Goal: Transaction & Acquisition: Purchase product/service

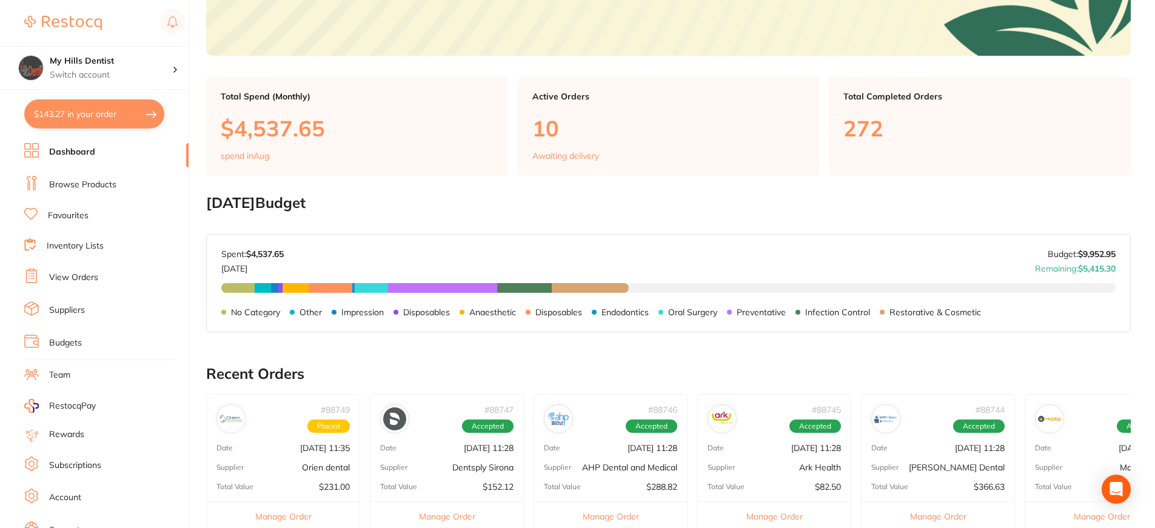
click at [44, 110] on button "$143.27 in your order" at bounding box center [94, 113] width 140 height 29
checkbox input "true"
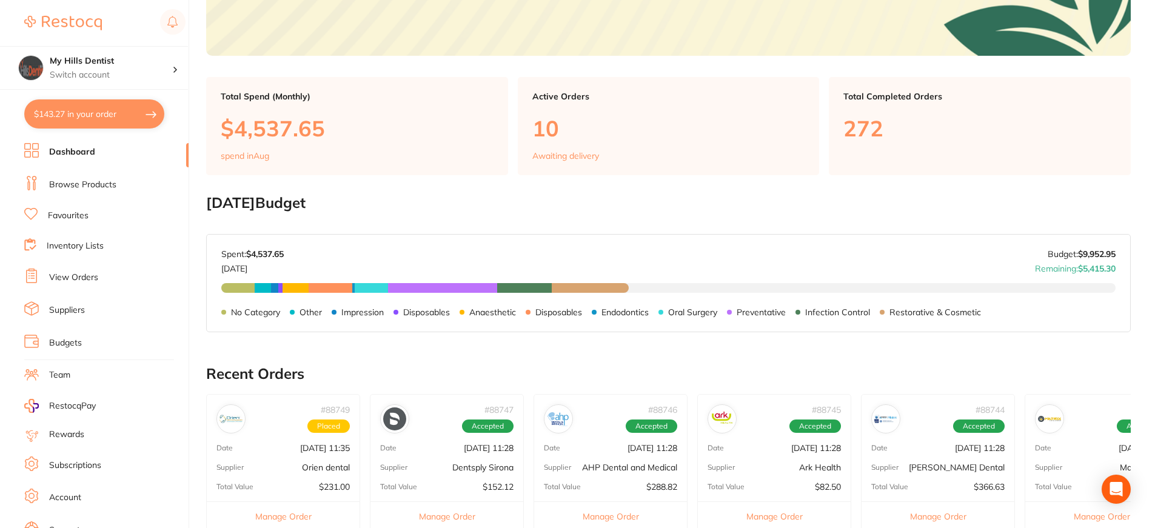
checkbox input "true"
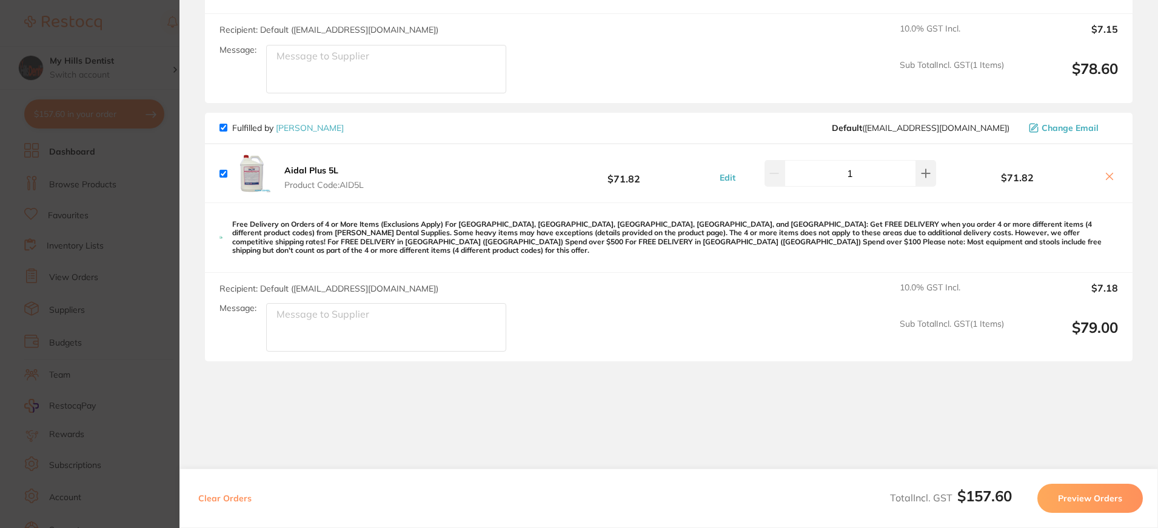
scroll to position [243, 0]
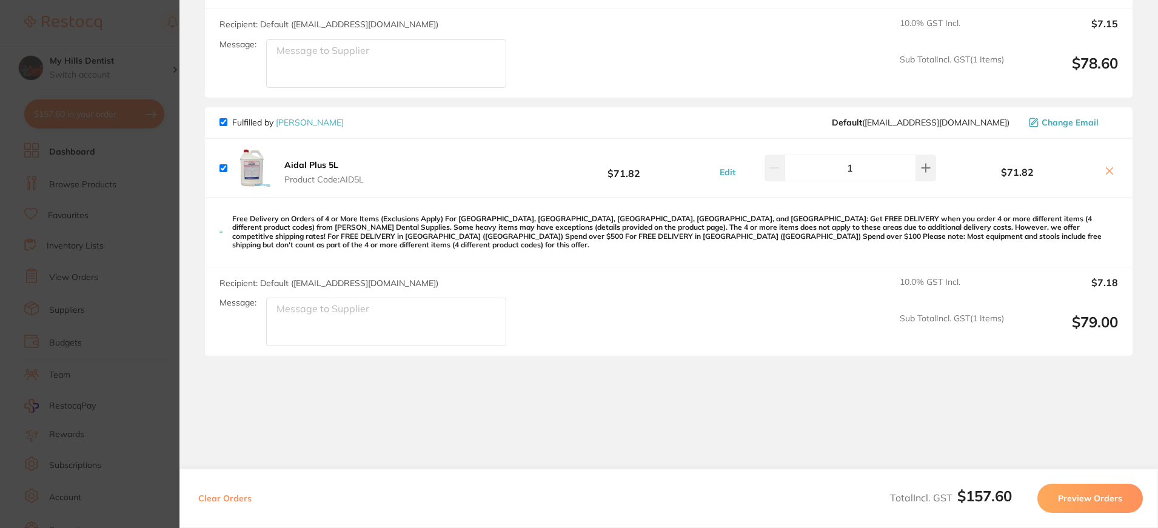
click at [1107, 173] on icon at bounding box center [1110, 171] width 7 height 7
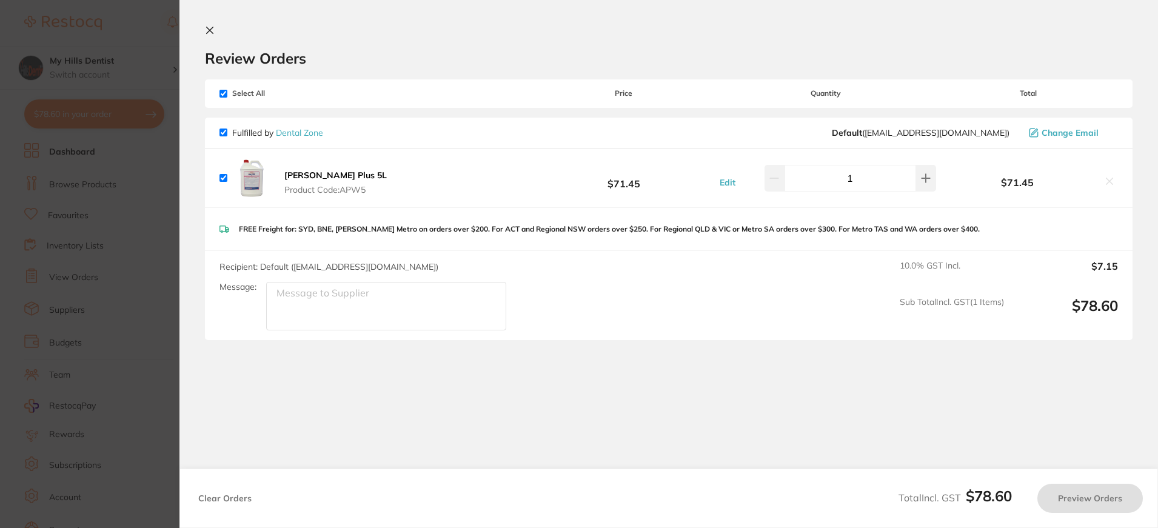
checkbox input "true"
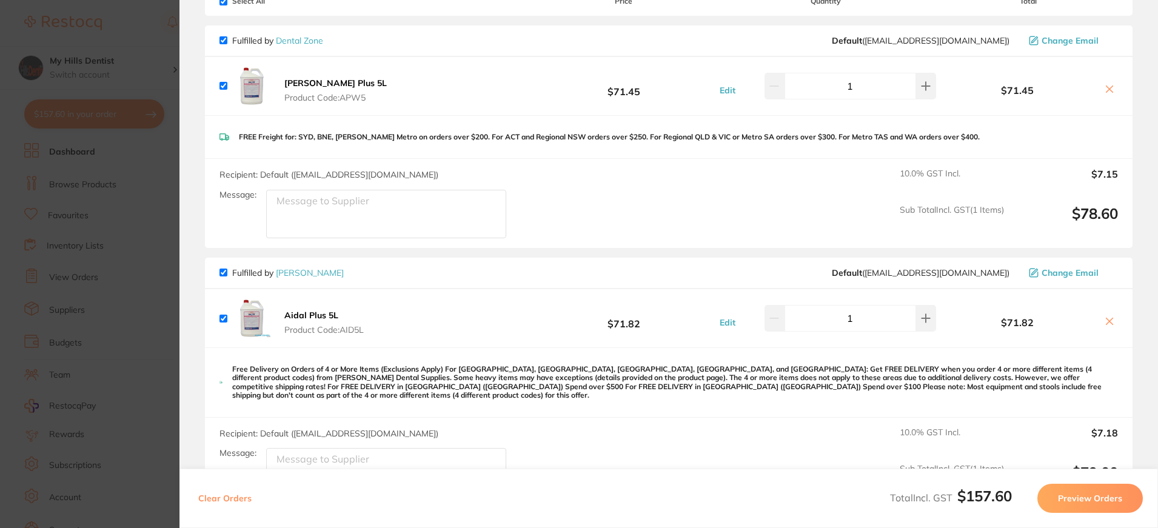
scroll to position [121, 0]
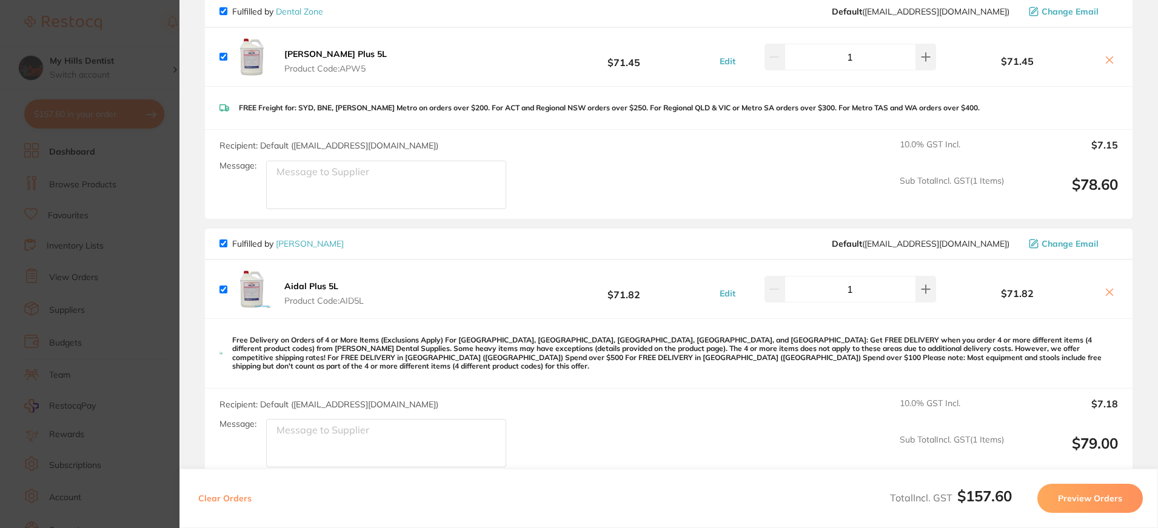
click at [224, 245] on input "checkbox" at bounding box center [224, 244] width 8 height 8
checkbox input "false"
click at [1105, 288] on icon at bounding box center [1110, 292] width 10 height 10
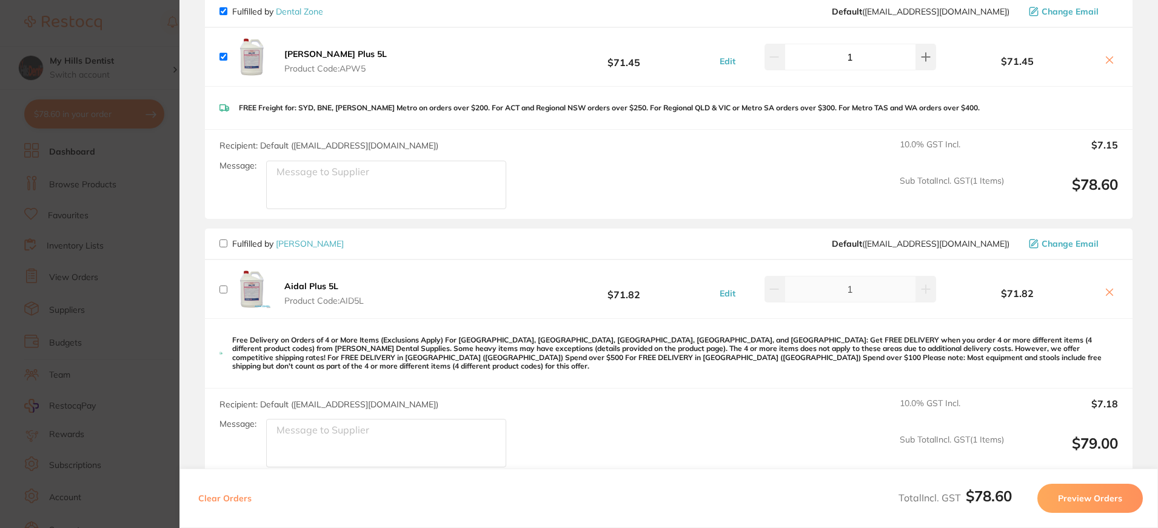
checkbox input "true"
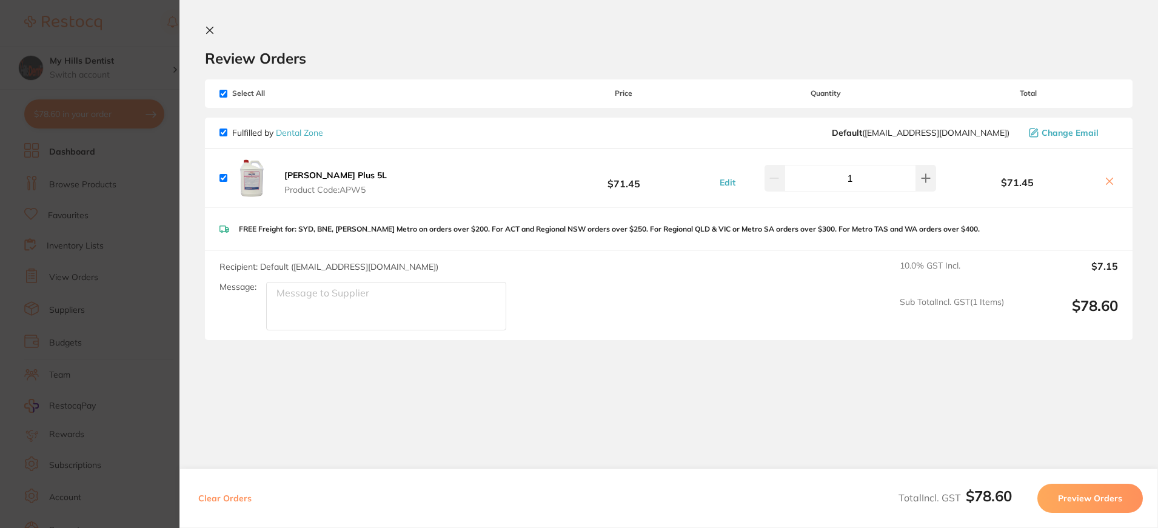
click at [212, 30] on icon at bounding box center [210, 30] width 10 height 10
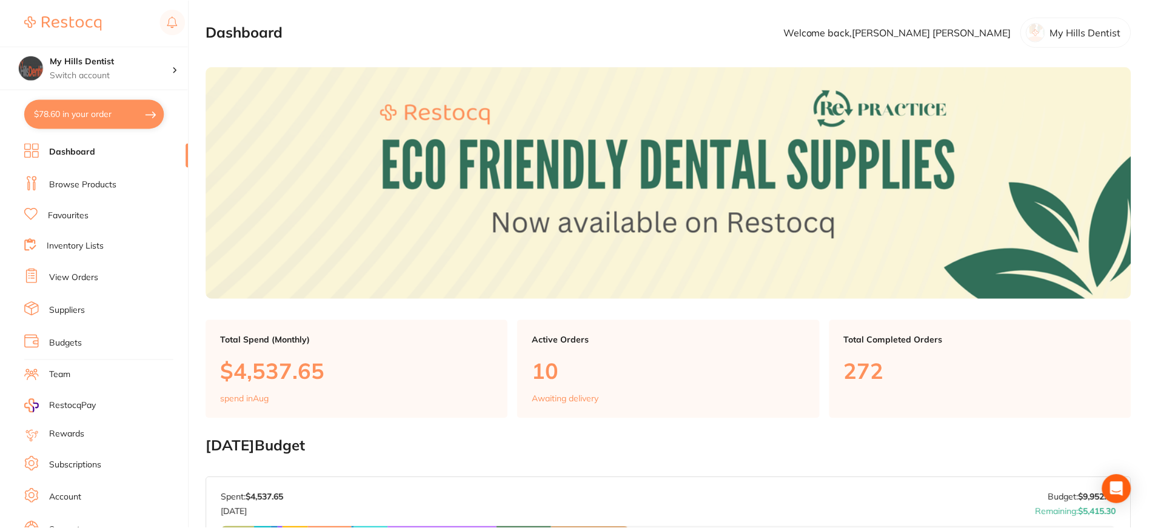
scroll to position [243, 0]
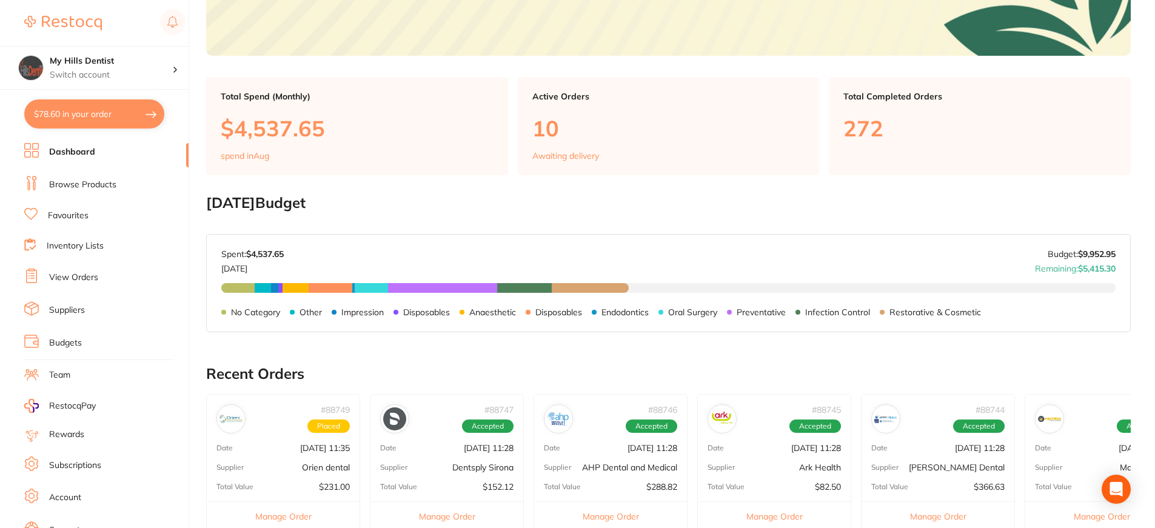
click at [895, 369] on h2 "Recent Orders" at bounding box center [668, 374] width 925 height 17
click at [104, 110] on button "$78.60 in your order" at bounding box center [94, 113] width 140 height 29
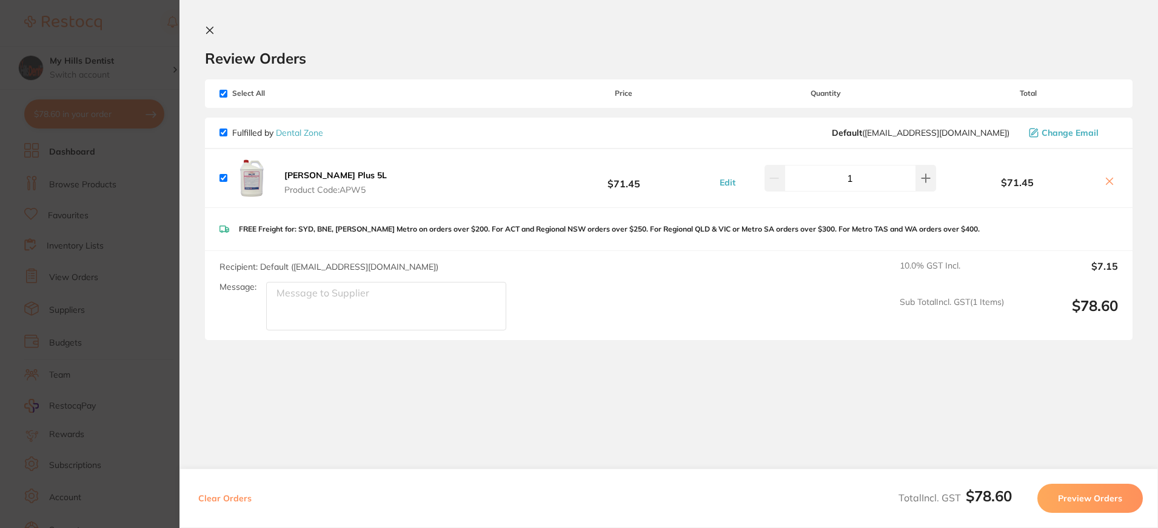
click at [209, 27] on icon at bounding box center [210, 30] width 10 height 10
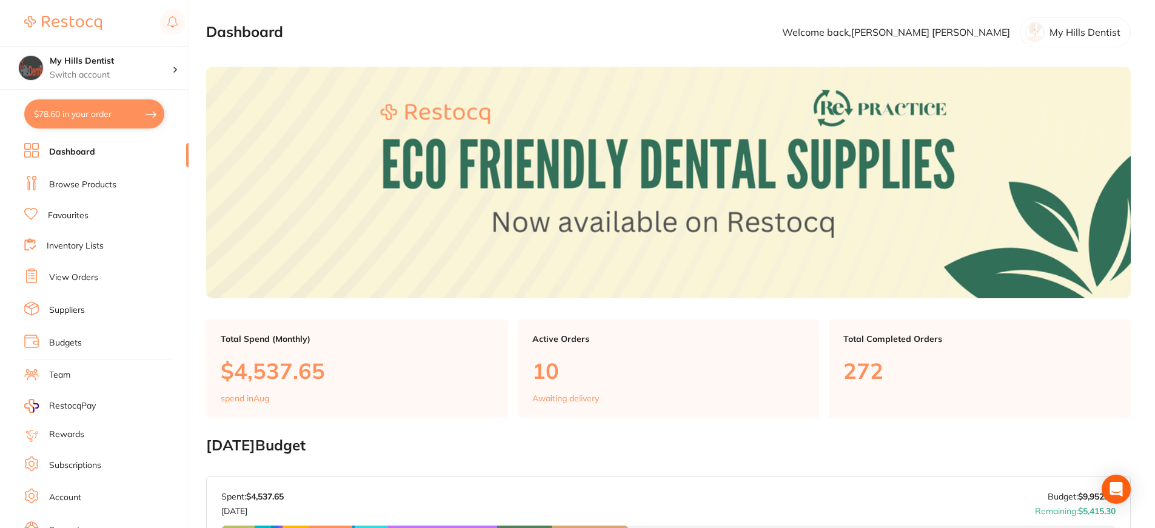
click at [82, 182] on link "Browse Products" at bounding box center [82, 185] width 67 height 12
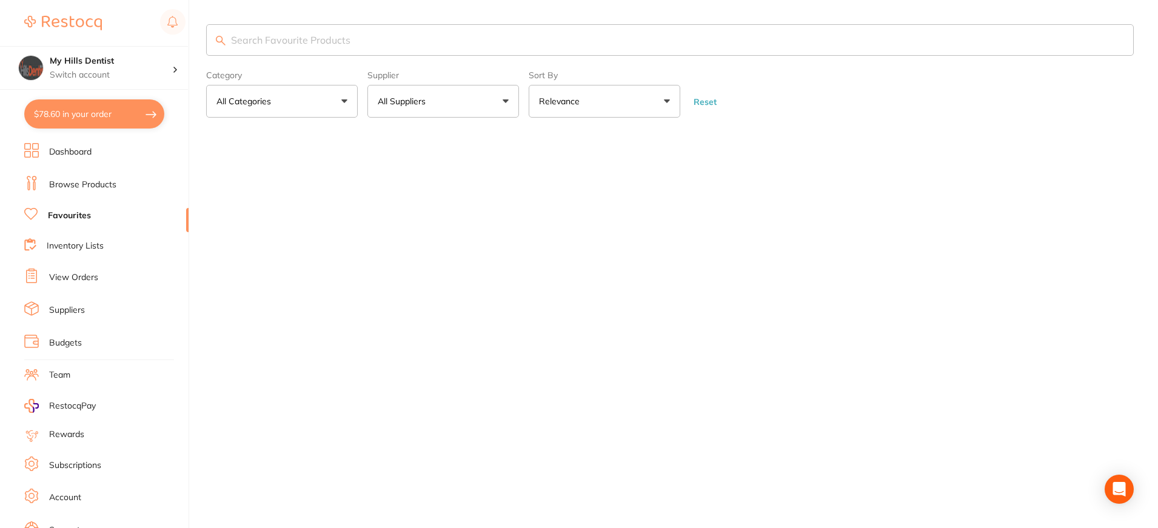
click at [79, 212] on link "Favourites" at bounding box center [69, 216] width 43 height 12
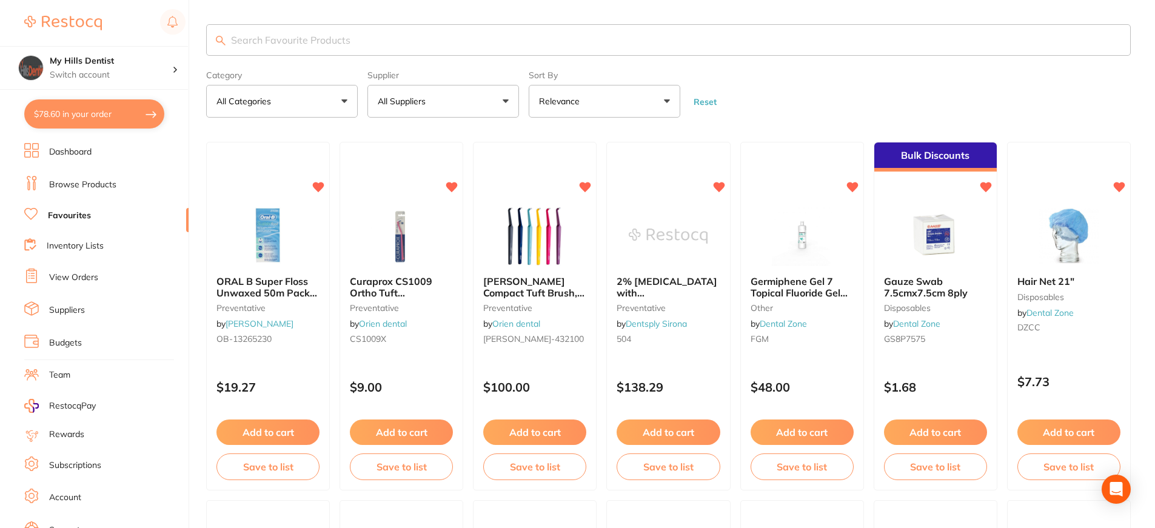
click at [321, 38] on input "search" at bounding box center [668, 40] width 925 height 32
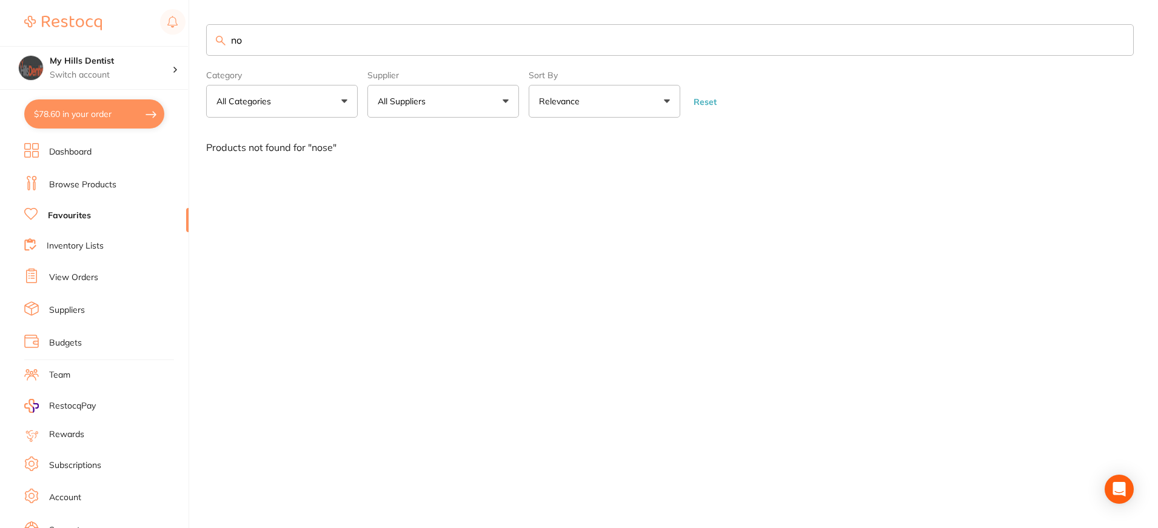
type input "n"
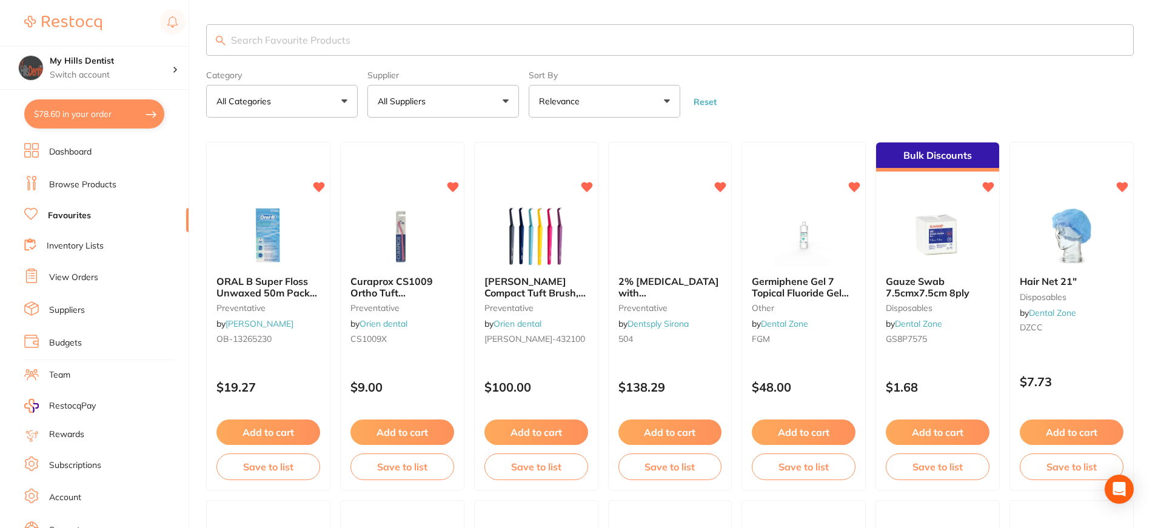
type input "a"
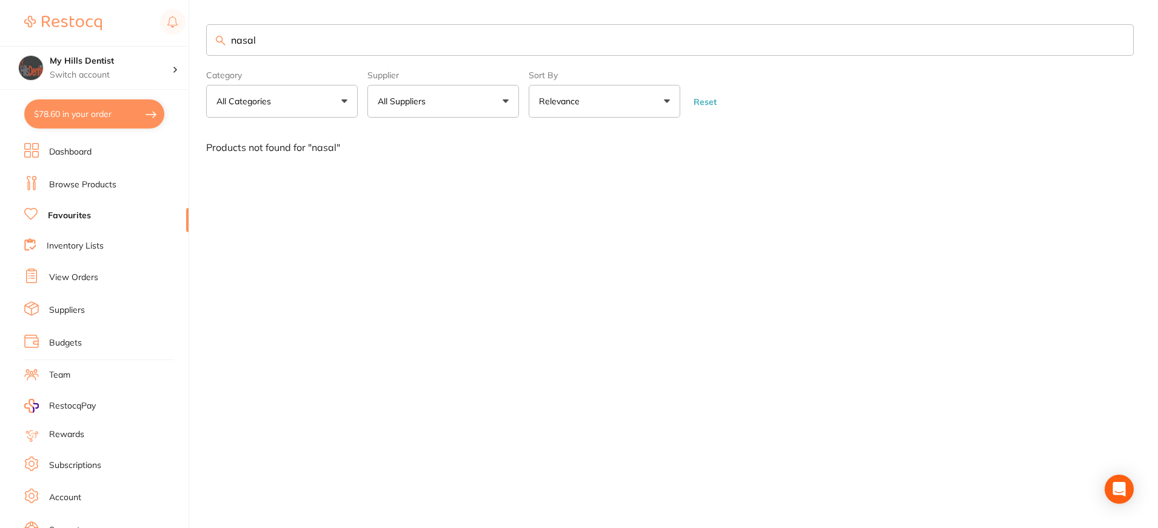
type input "nasal"
click at [76, 184] on link "Browse Products" at bounding box center [82, 185] width 67 height 12
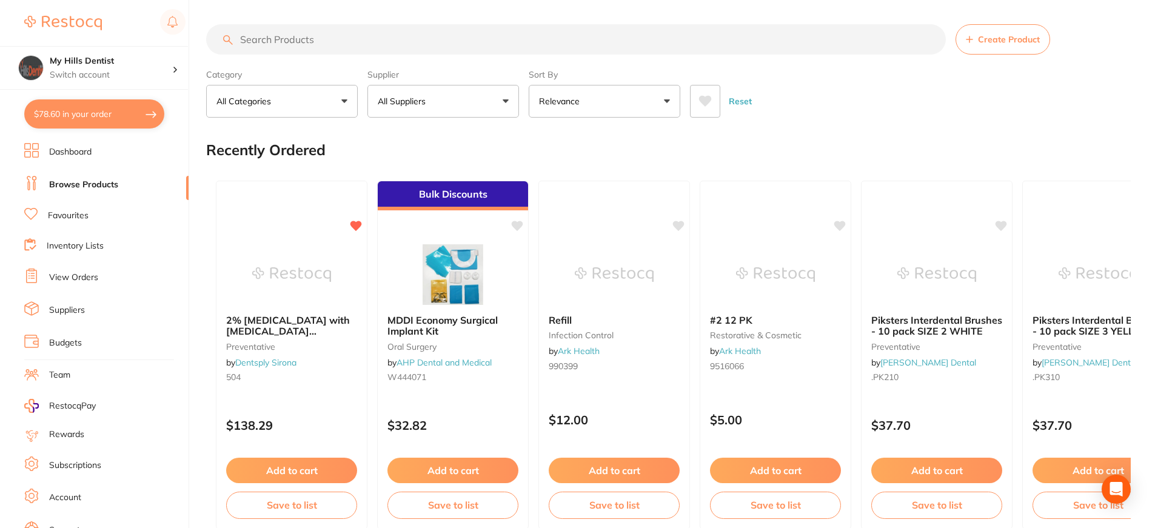
click at [420, 44] on input "search" at bounding box center [576, 39] width 740 height 30
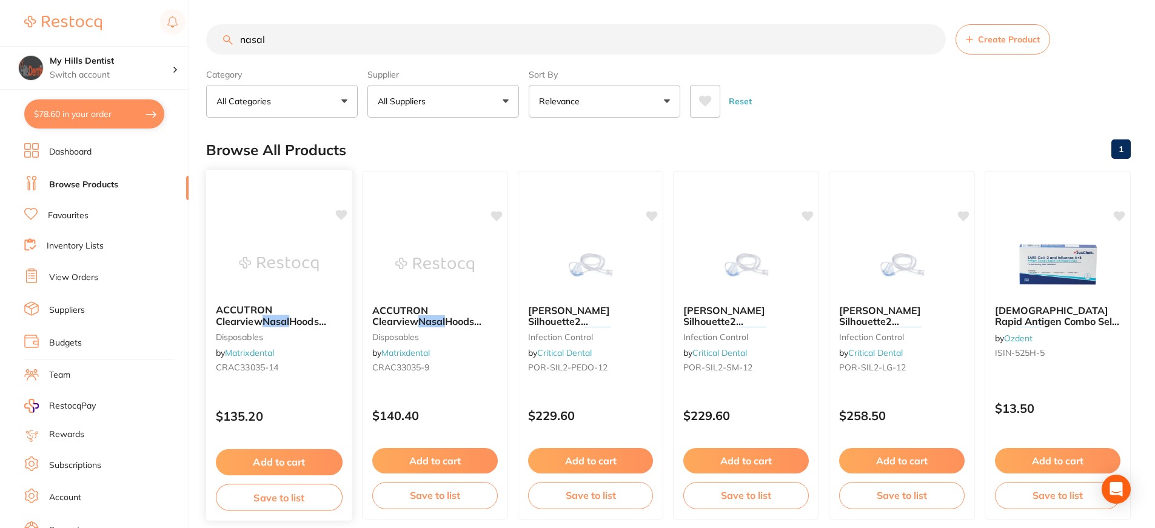
type input "nasal"
click at [277, 235] on img at bounding box center [279, 264] width 79 height 61
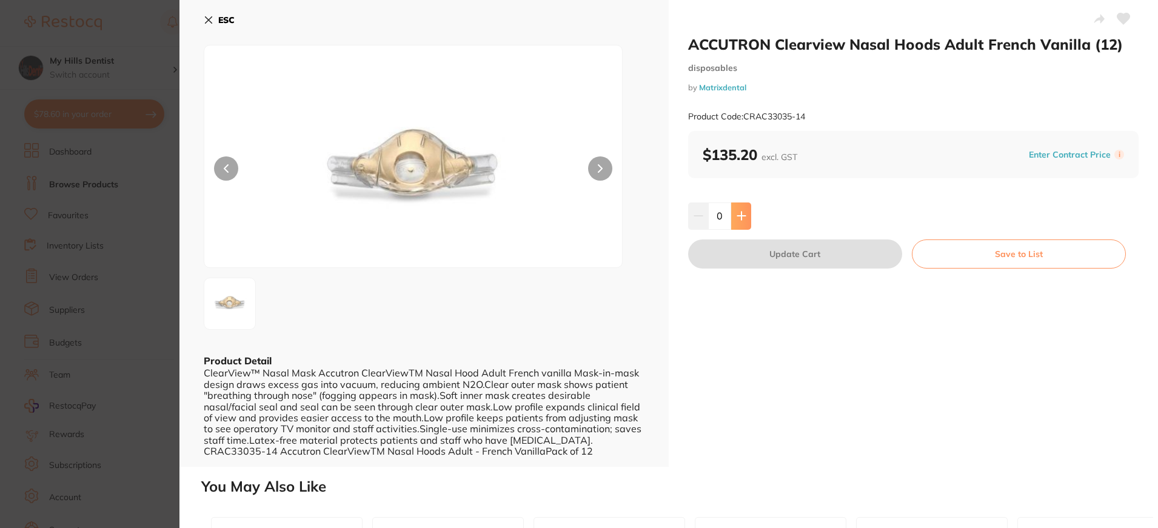
click at [749, 220] on button at bounding box center [741, 216] width 20 height 27
type input "1"
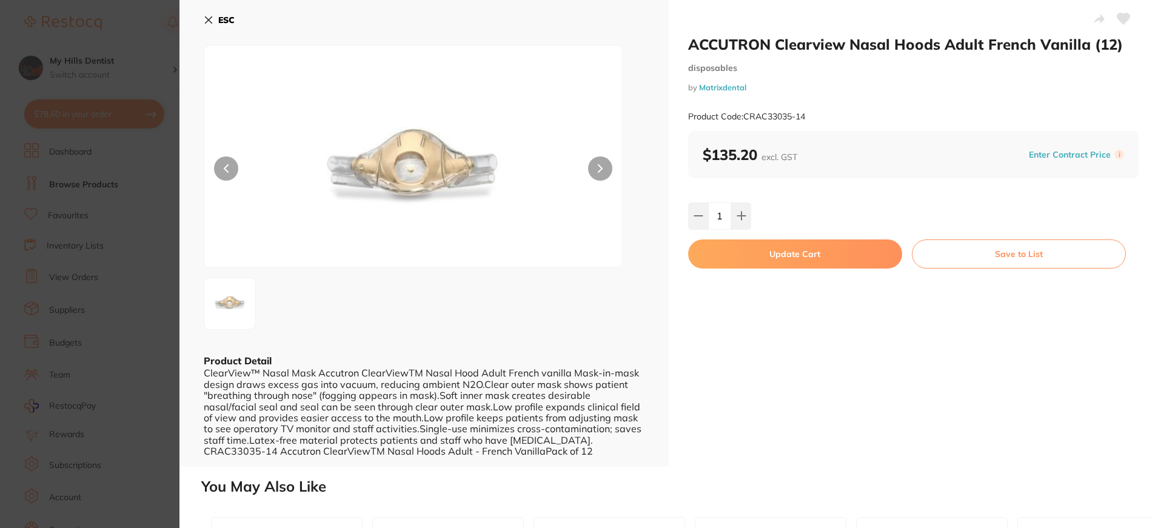
click at [781, 252] on button "Update Cart" at bounding box center [795, 254] width 214 height 29
checkbox input "false"
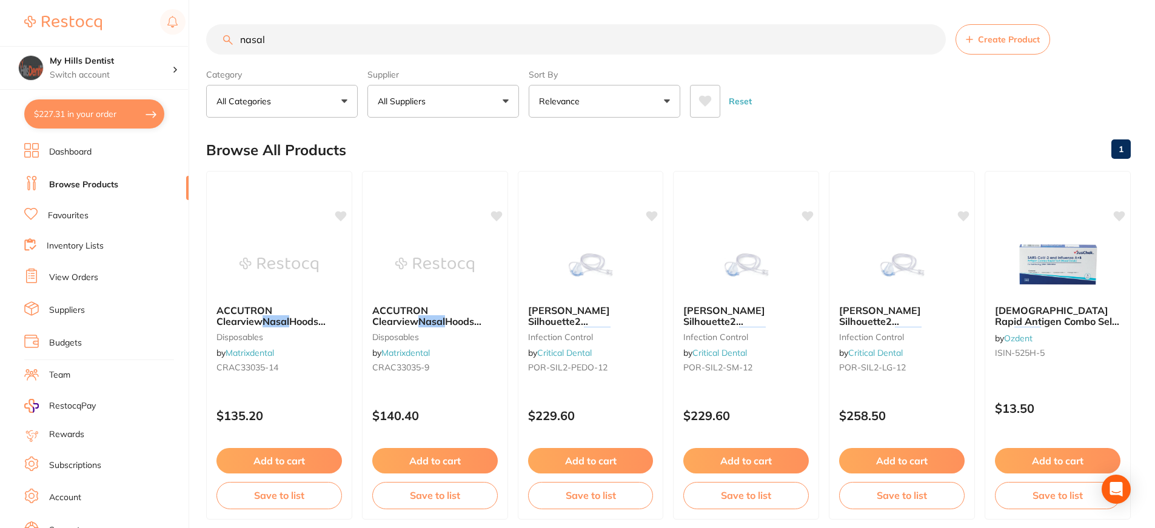
drag, startPoint x: 109, startPoint y: 40, endPoint x: 93, endPoint y: 39, distance: 15.8
click at [81, 40] on div "$227.31 My Hills Dentist Switch account My Hills Dentist $227.31 in your order …" at bounding box center [577, 264] width 1155 height 528
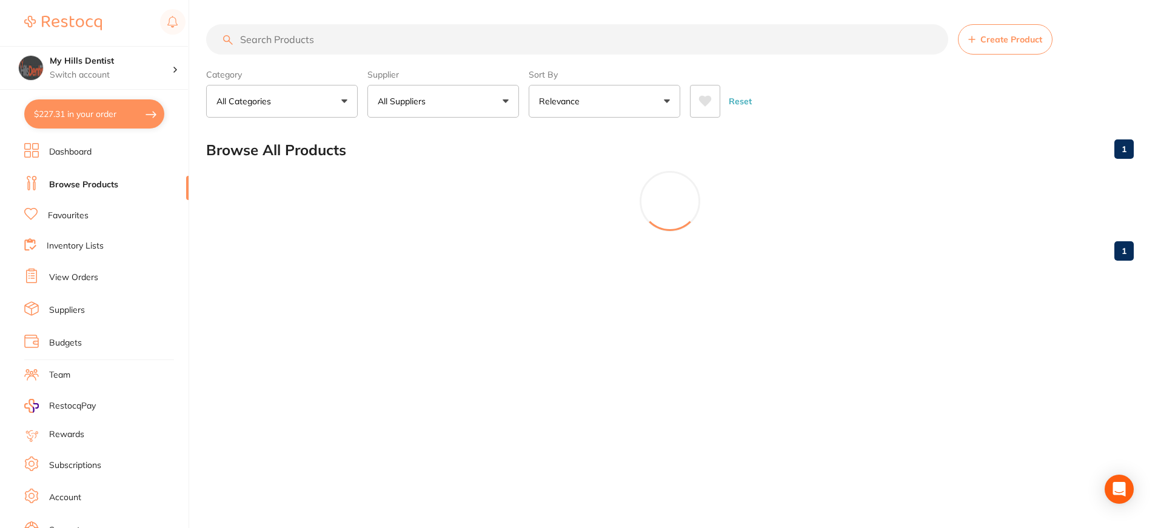
click at [106, 111] on button "$227.31 in your order" at bounding box center [94, 113] width 140 height 29
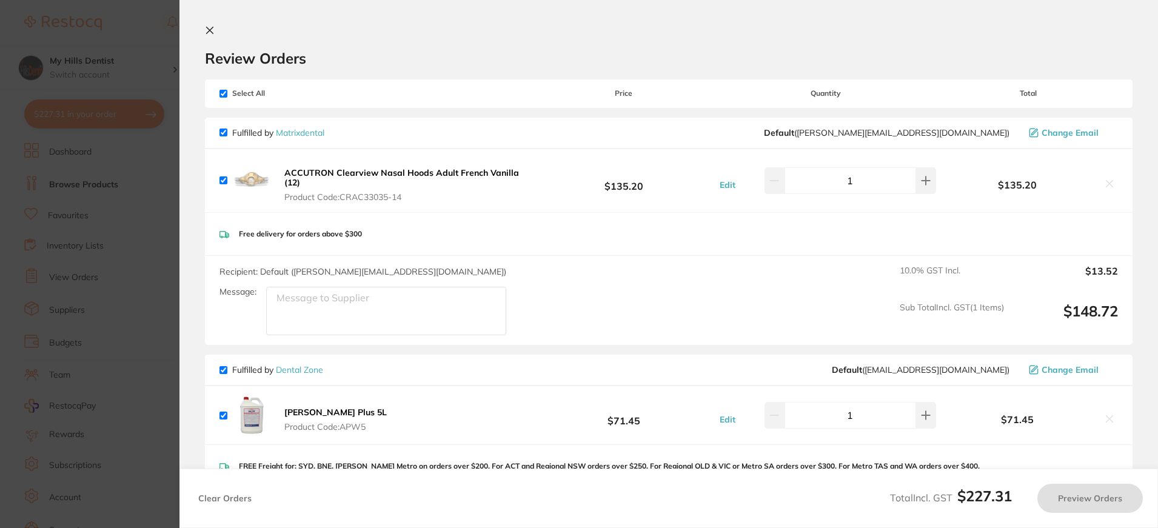
checkbox input "true"
click at [205, 30] on section "Review Orders Your orders are being processed and we will notify you once we ha…" at bounding box center [669, 264] width 979 height 528
click at [211, 32] on icon at bounding box center [210, 30] width 7 height 7
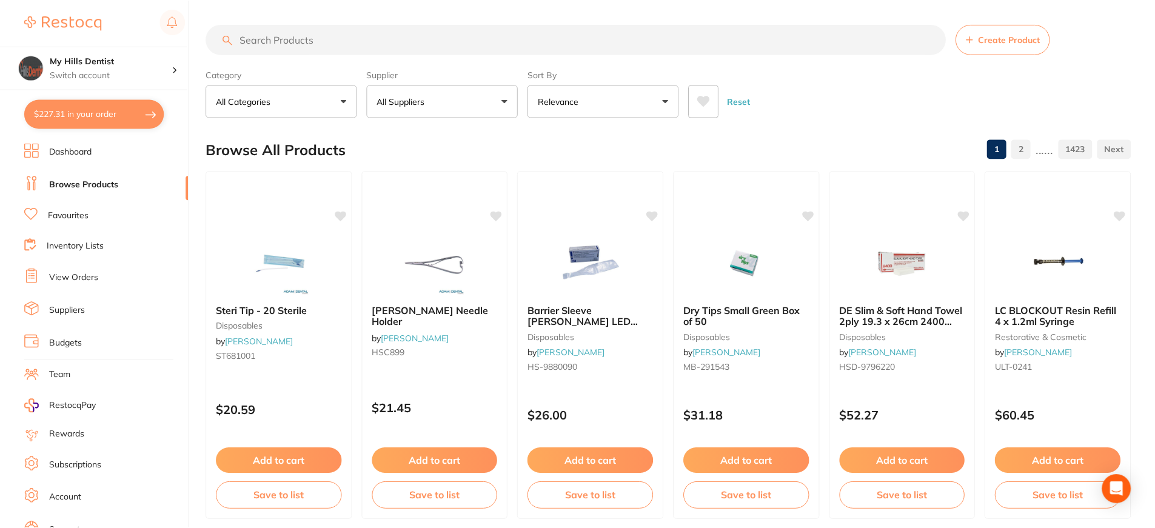
scroll to position [4, 0]
